Goal: Check status: Check status

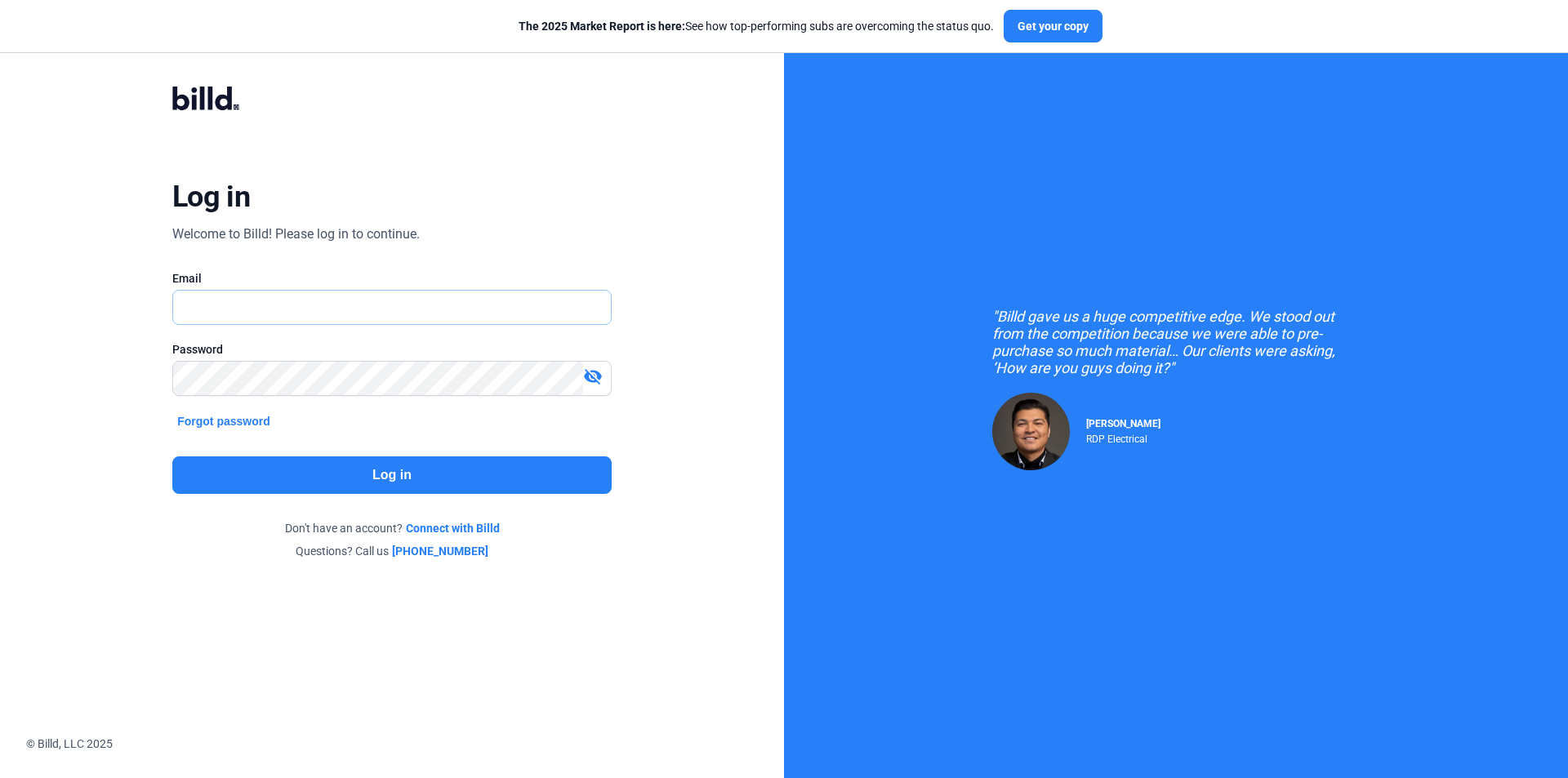
drag, startPoint x: 0, startPoint y: 0, endPoint x: 283, endPoint y: 321, distance: 427.9
click at [283, 321] on input "text" at bounding box center [383, 307] width 420 height 34
type input "[EMAIL_ADDRESS][DOMAIN_NAME]"
click at [297, 463] on button "Log in" at bounding box center [392, 475] width 439 height 38
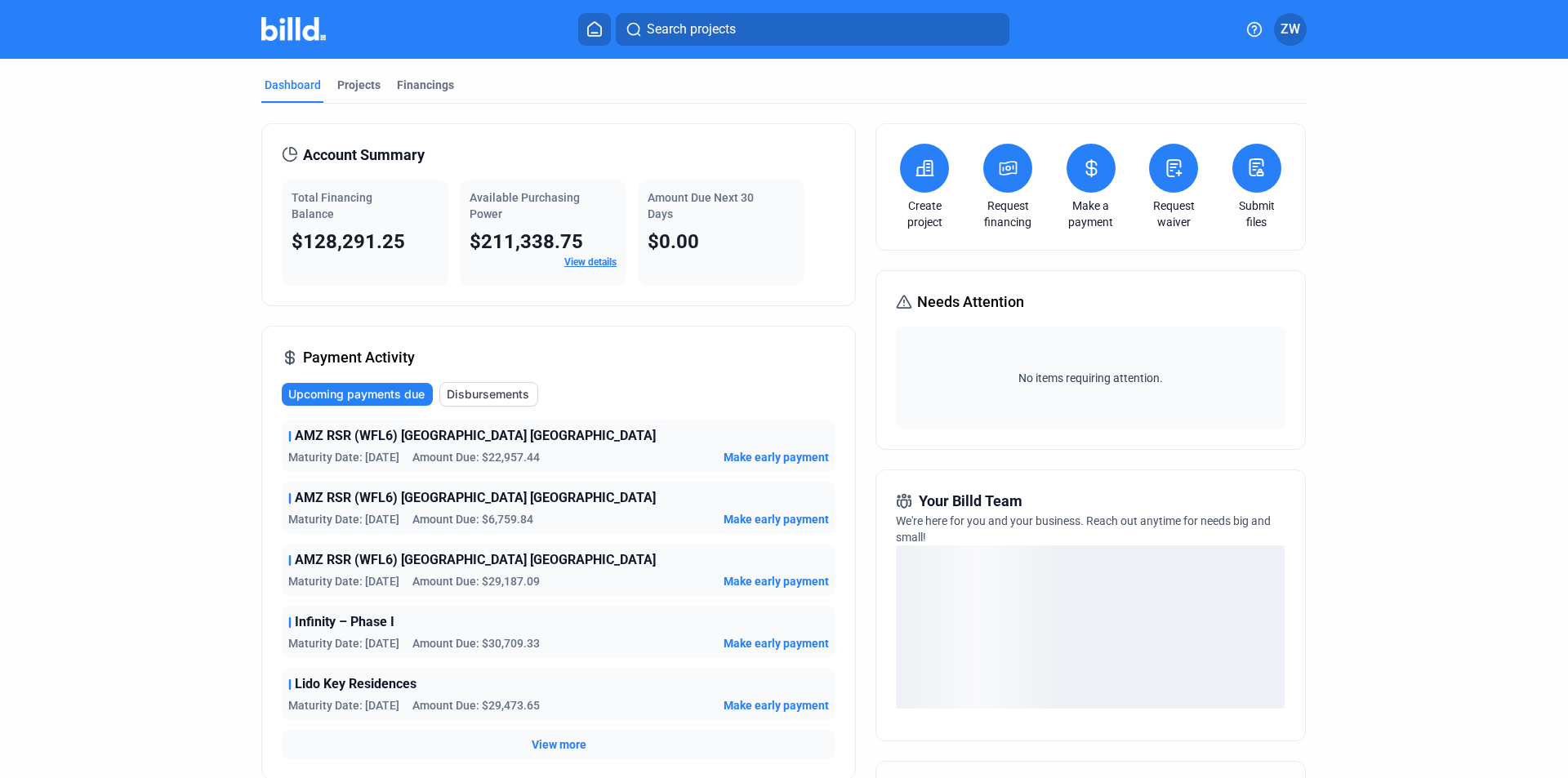
click at [343, 247] on span "$128,291.25" at bounding box center [349, 242] width 114 height 23
copy span "128,291.25"
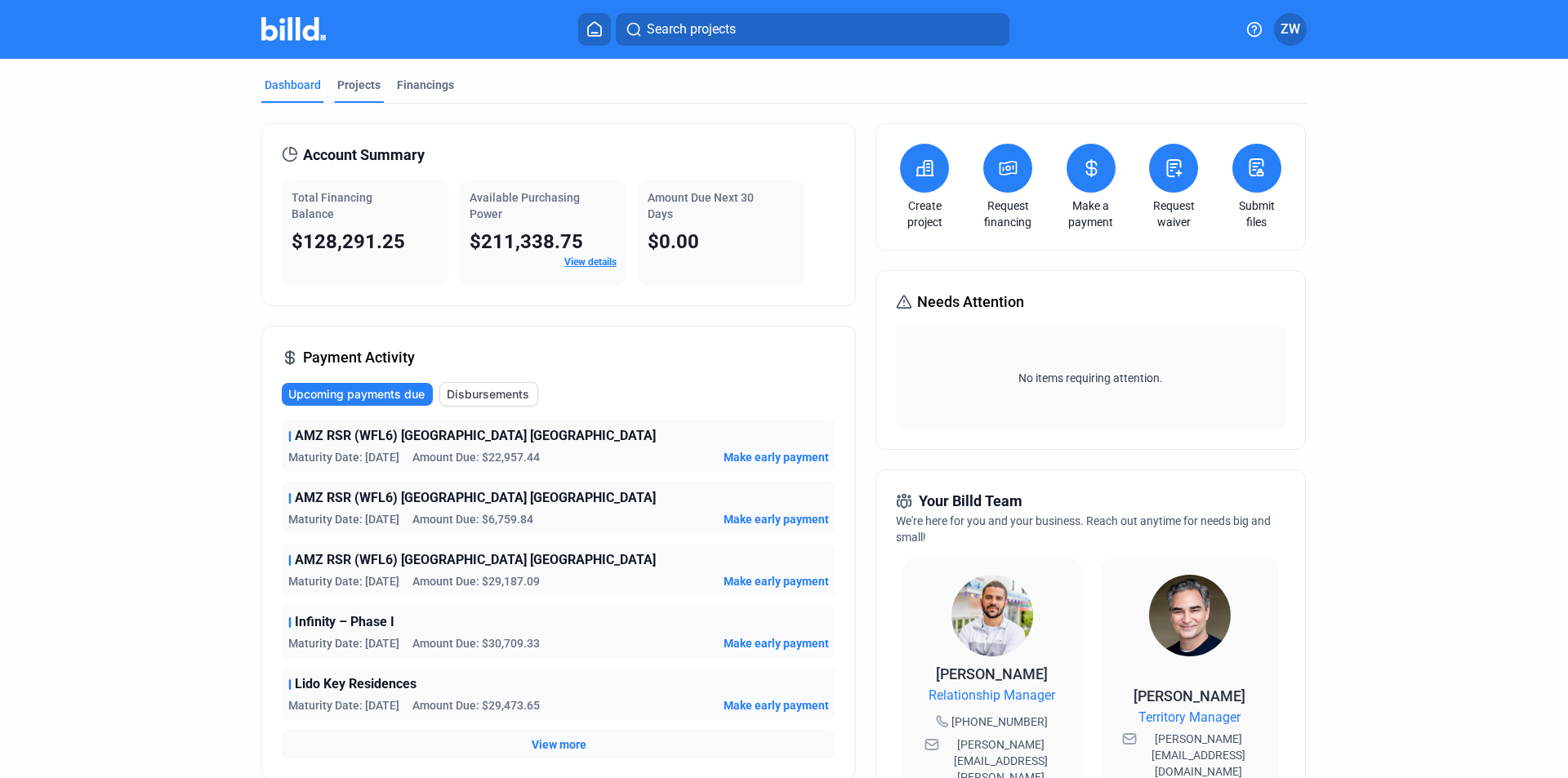
click at [356, 90] on div "Projects" at bounding box center [359, 84] width 43 height 16
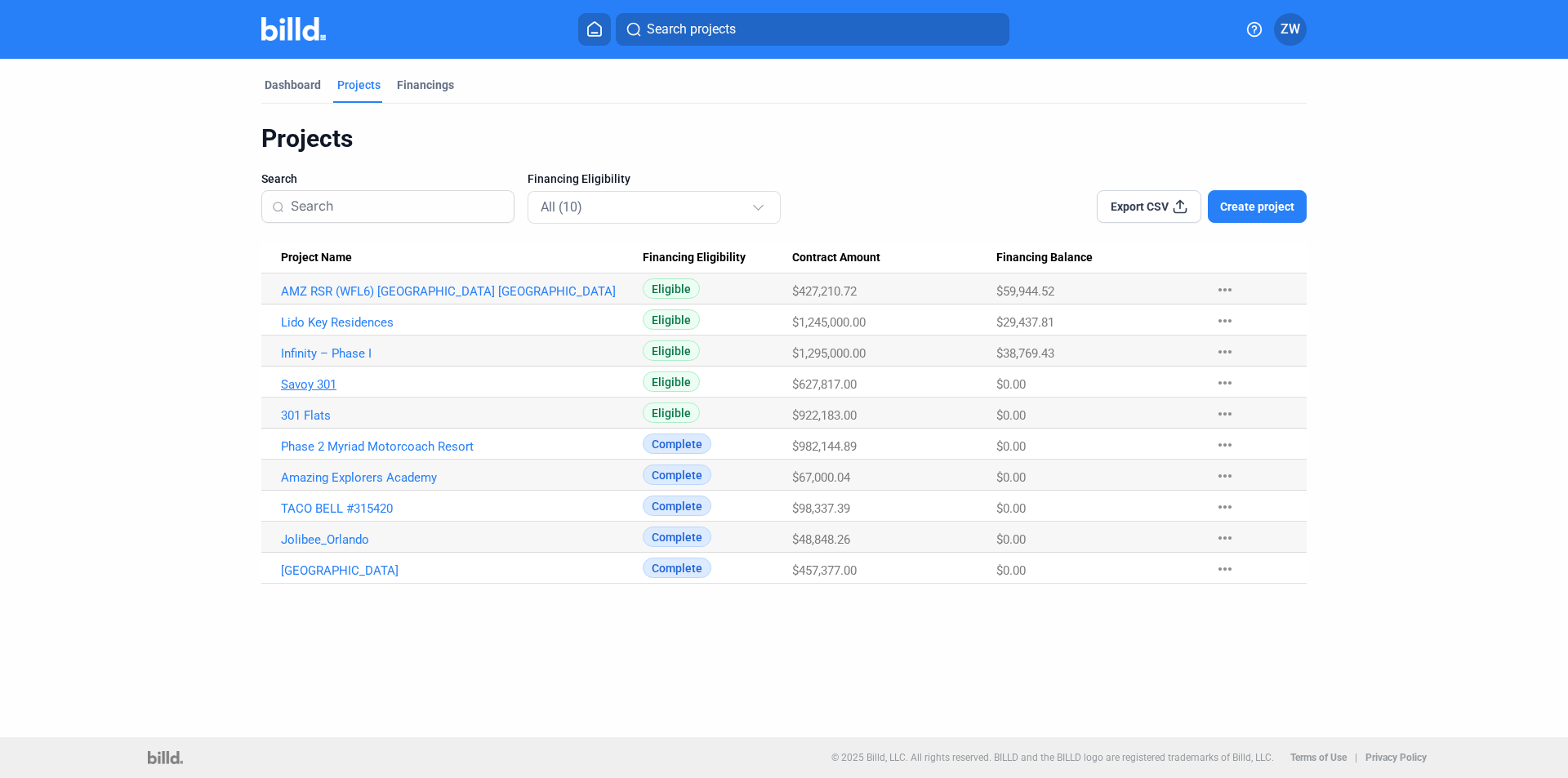
click at [295, 386] on link "Savoy 301" at bounding box center [462, 384] width 362 height 15
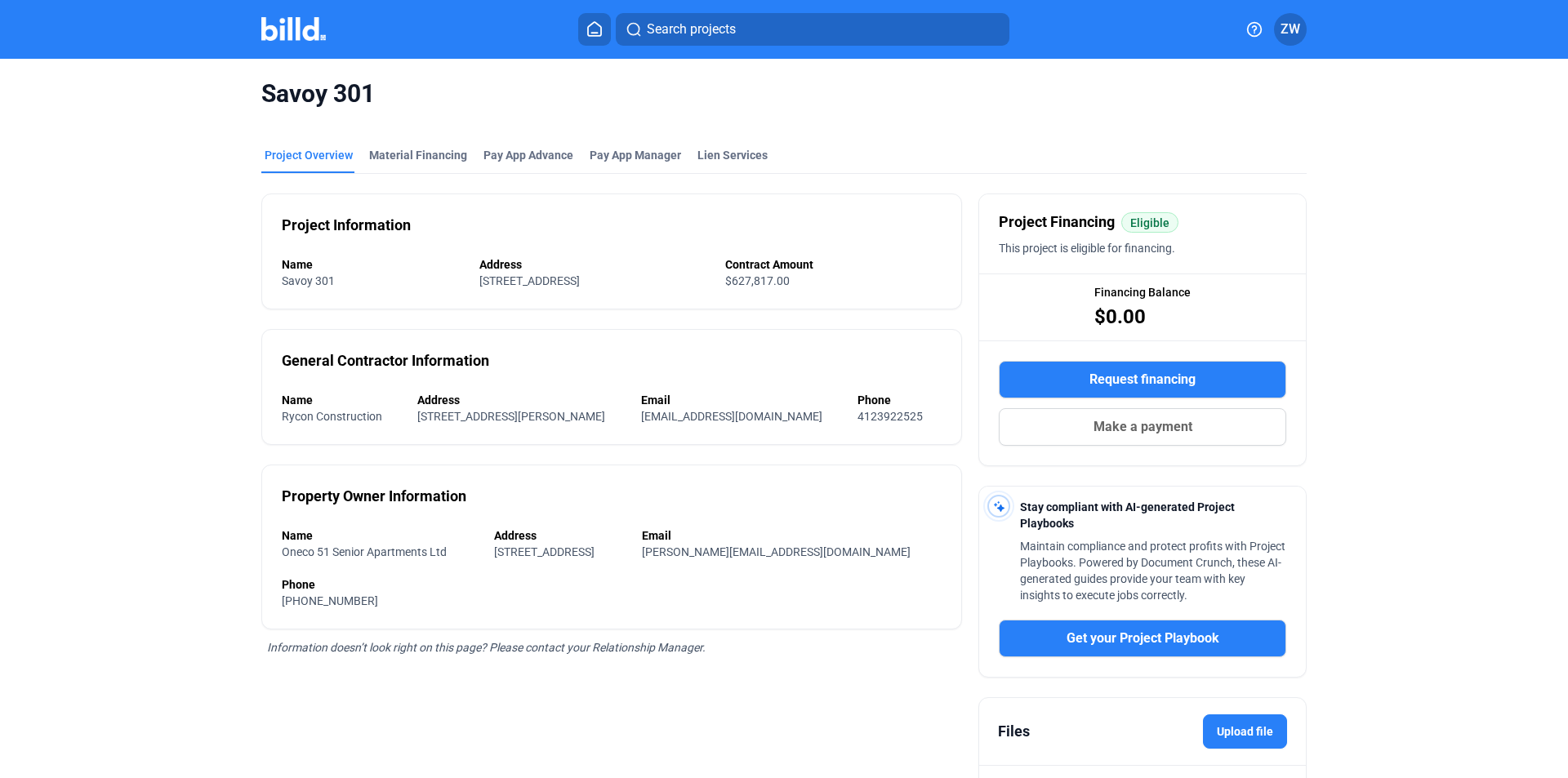
drag, startPoint x: 564, startPoint y: 386, endPoint x: 548, endPoint y: 361, distance: 29.7
